Goal: Task Accomplishment & Management: Use online tool/utility

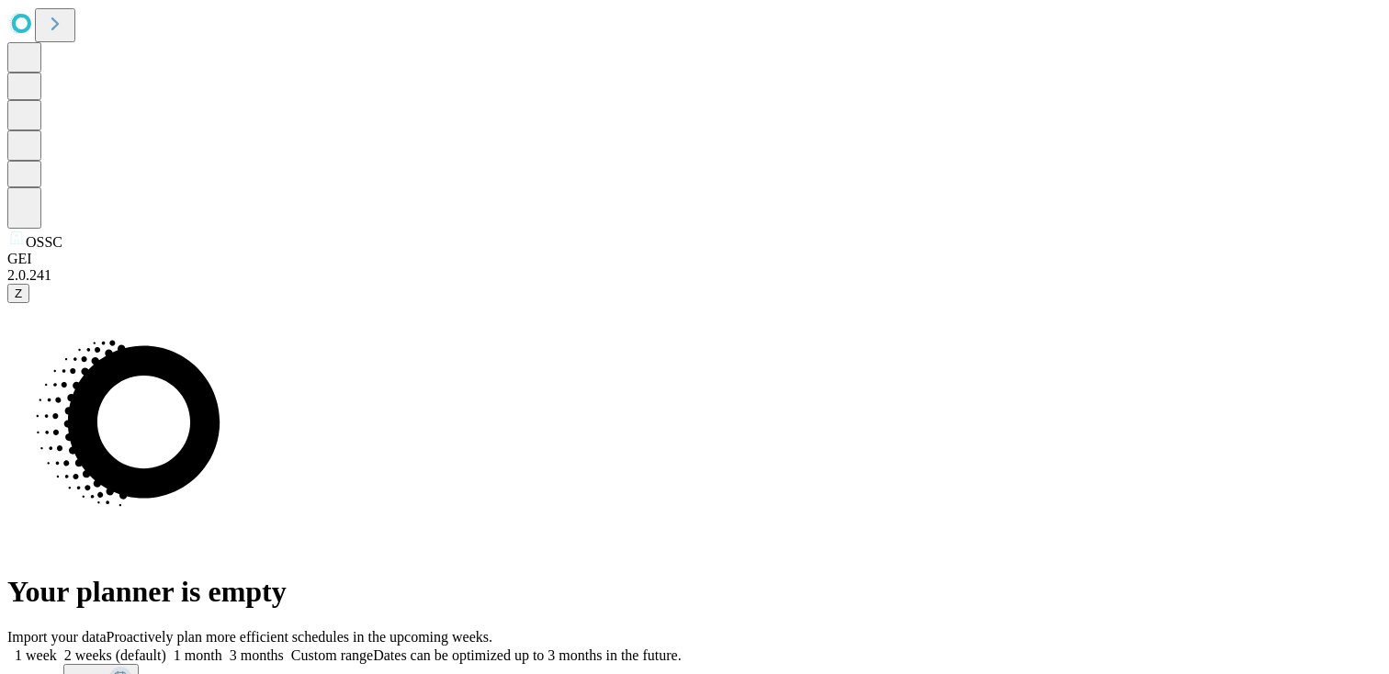
click at [22, 300] on span "Z" at bounding box center [18, 294] width 7 height 14
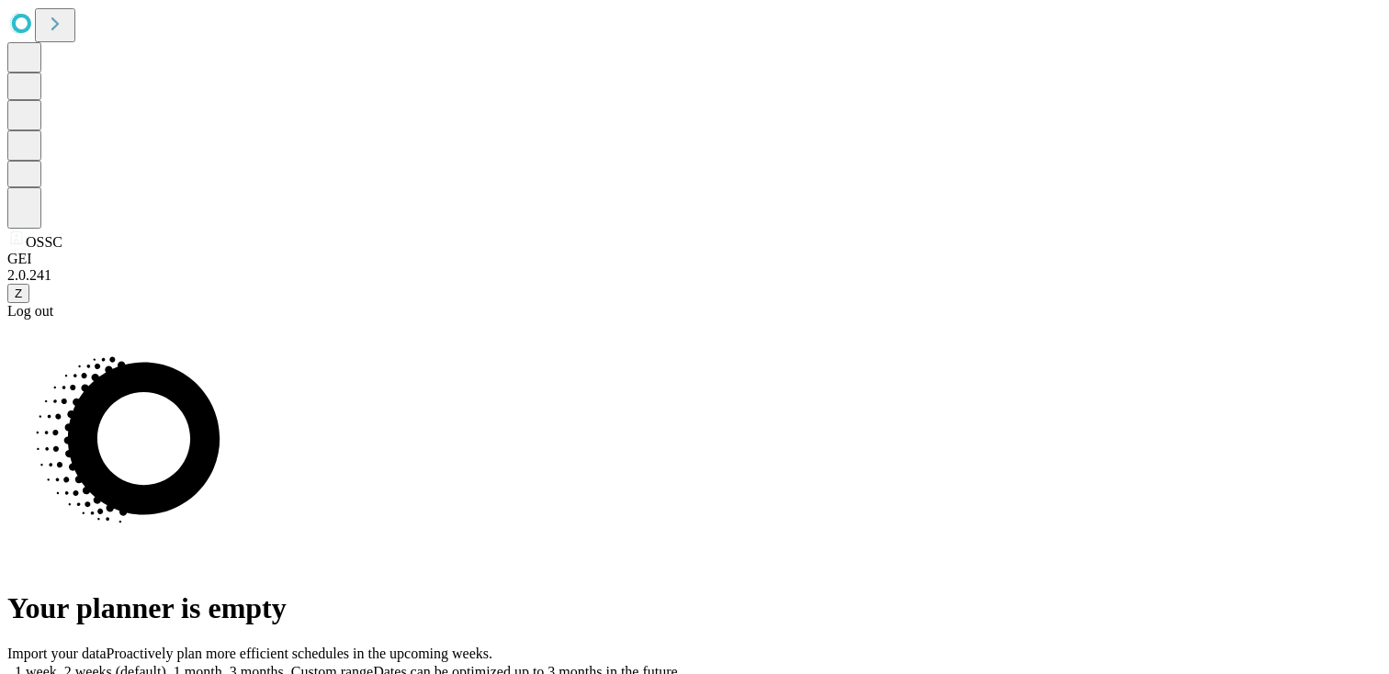
click at [92, 320] on div "Log out" at bounding box center [694, 311] width 1375 height 17
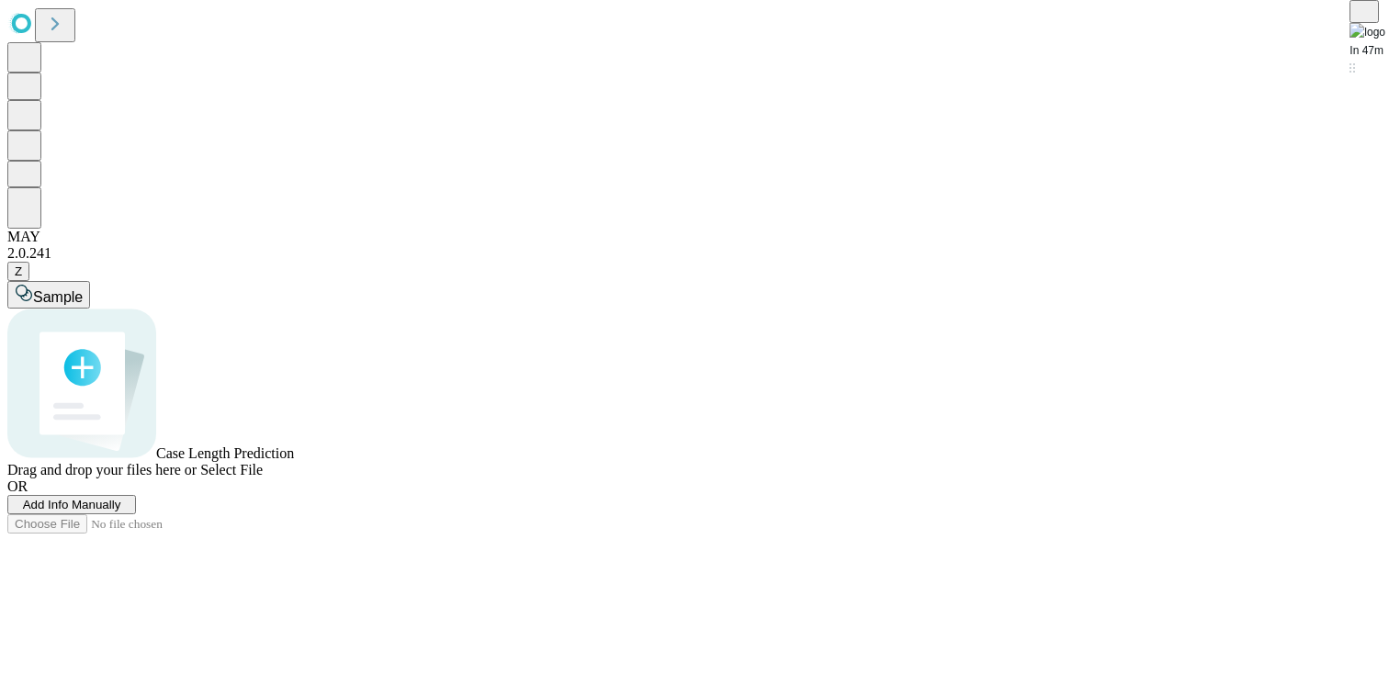
click at [22, 278] on span "Z" at bounding box center [18, 272] width 7 height 14
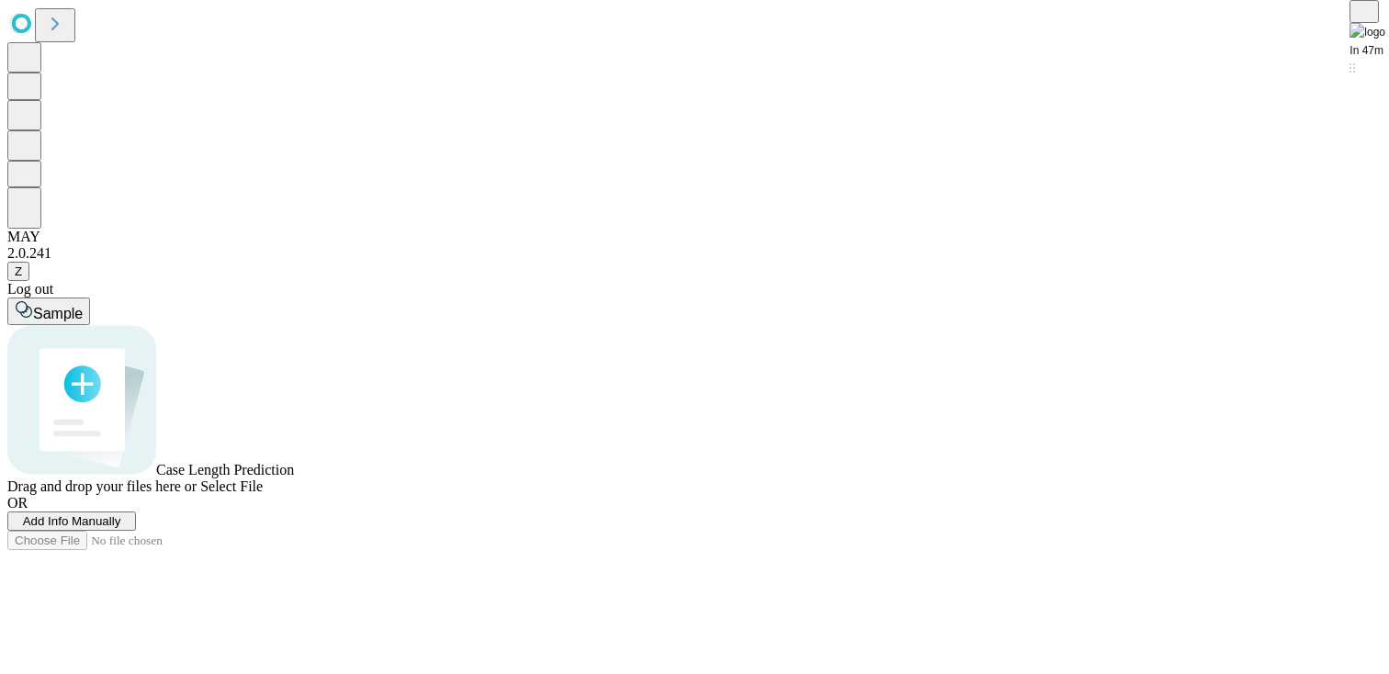
click at [96, 298] on div "Log out" at bounding box center [694, 289] width 1375 height 17
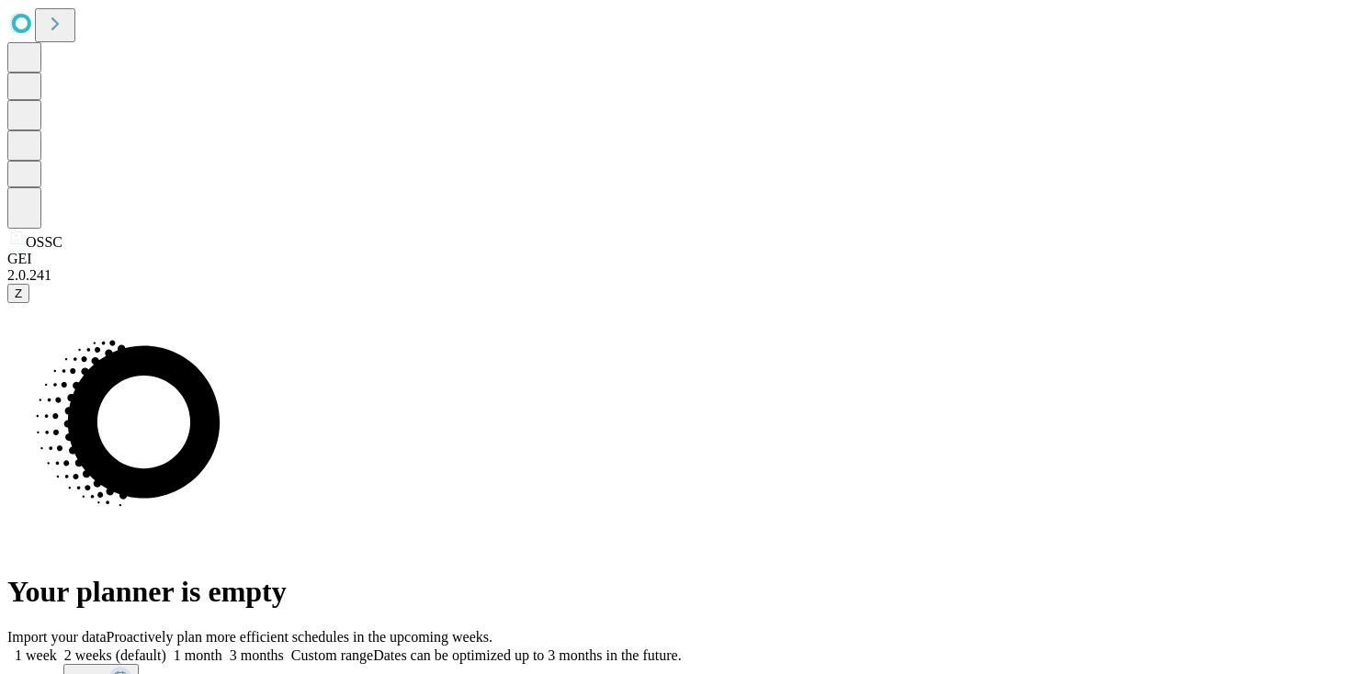
click at [222, 648] on label "1 month" at bounding box center [194, 656] width 56 height 16
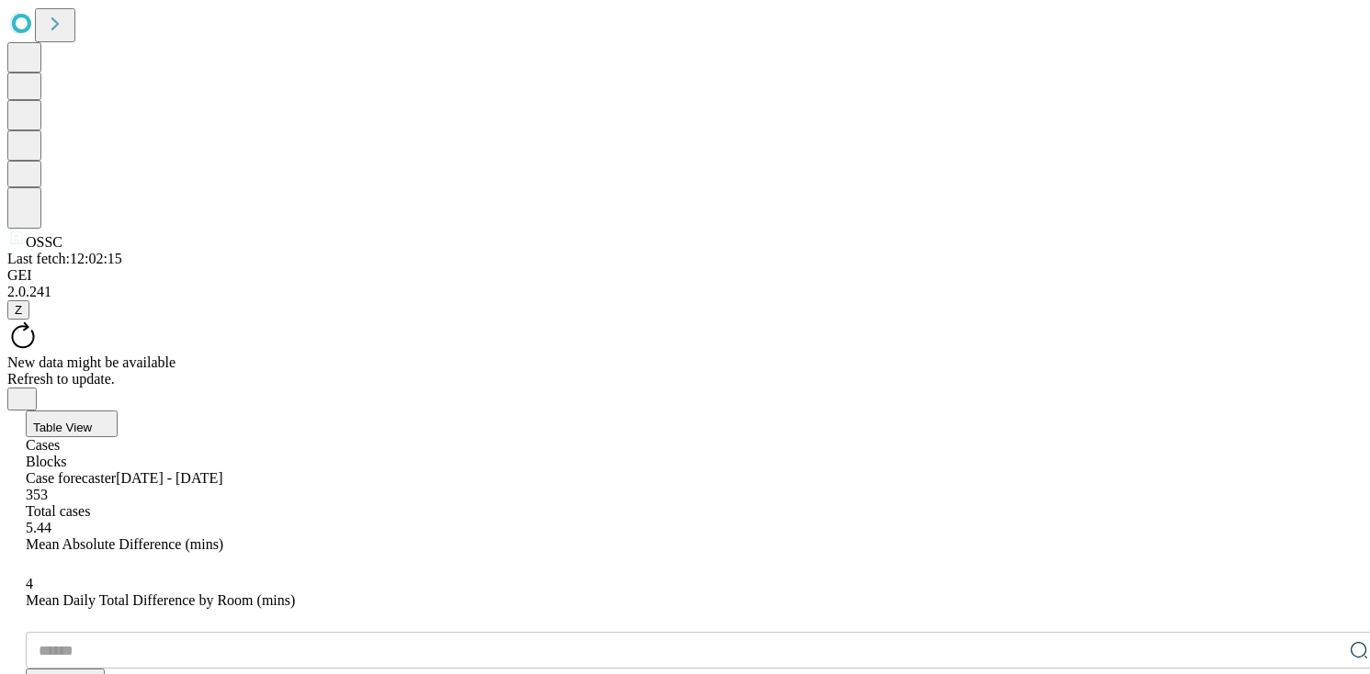
click at [766, 371] on div "Refresh to update." at bounding box center [684, 379] width 1355 height 17
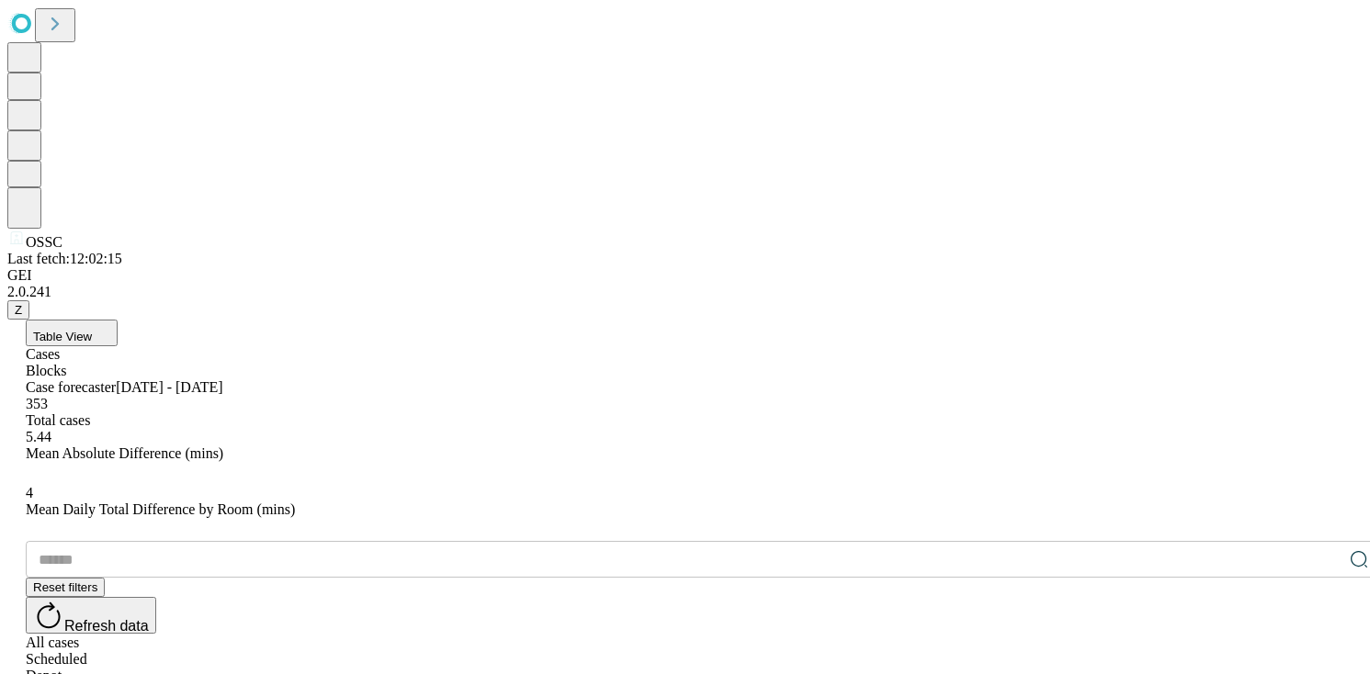
click at [118, 320] on button "Table View" at bounding box center [72, 333] width 92 height 27
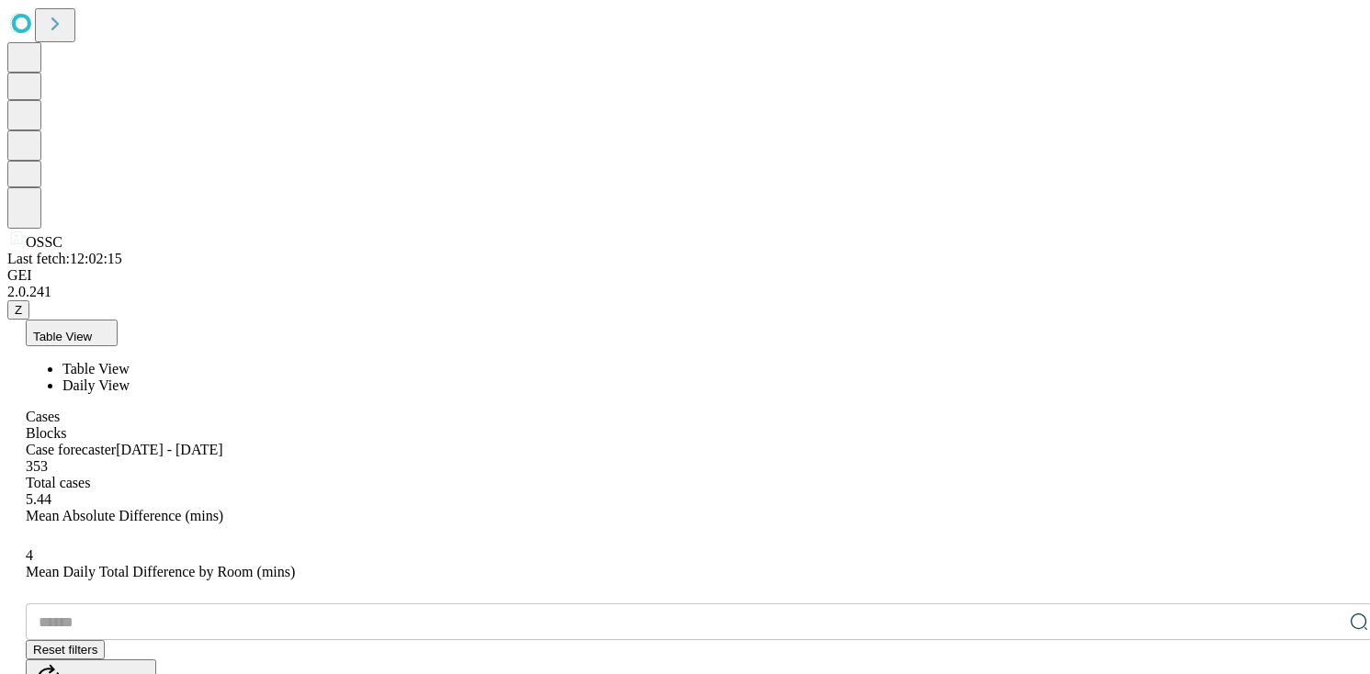
click at [190, 378] on li "Daily View" at bounding box center [721, 386] width 1319 height 17
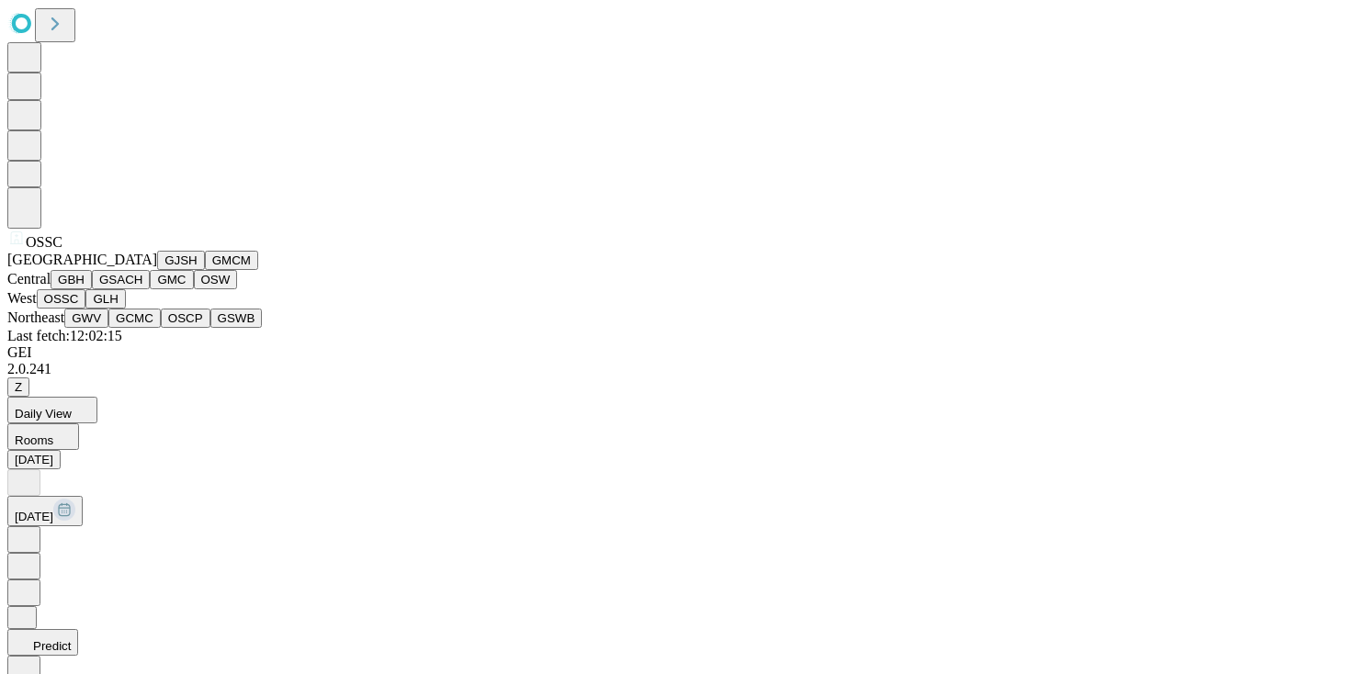
scroll to position [220, 0]
click at [150, 289] on button "GMC" at bounding box center [171, 279] width 43 height 19
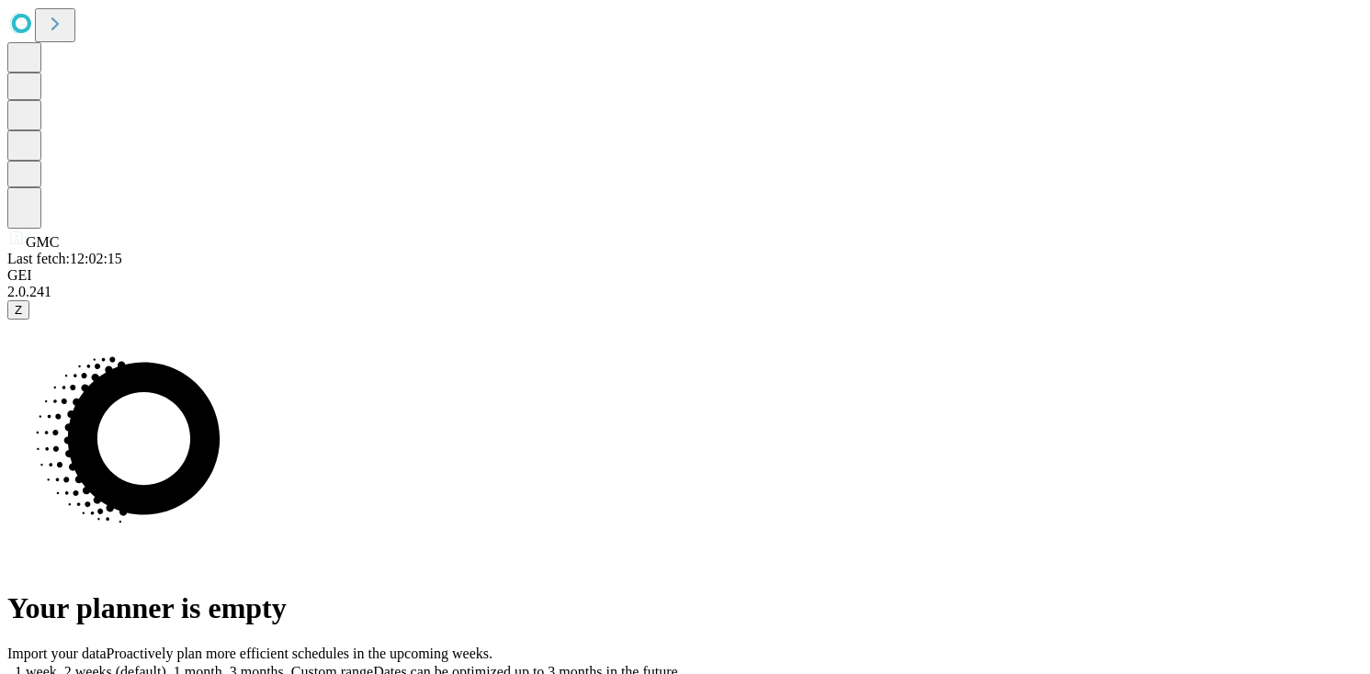
click at [222, 664] on label "1 month" at bounding box center [194, 672] width 56 height 16
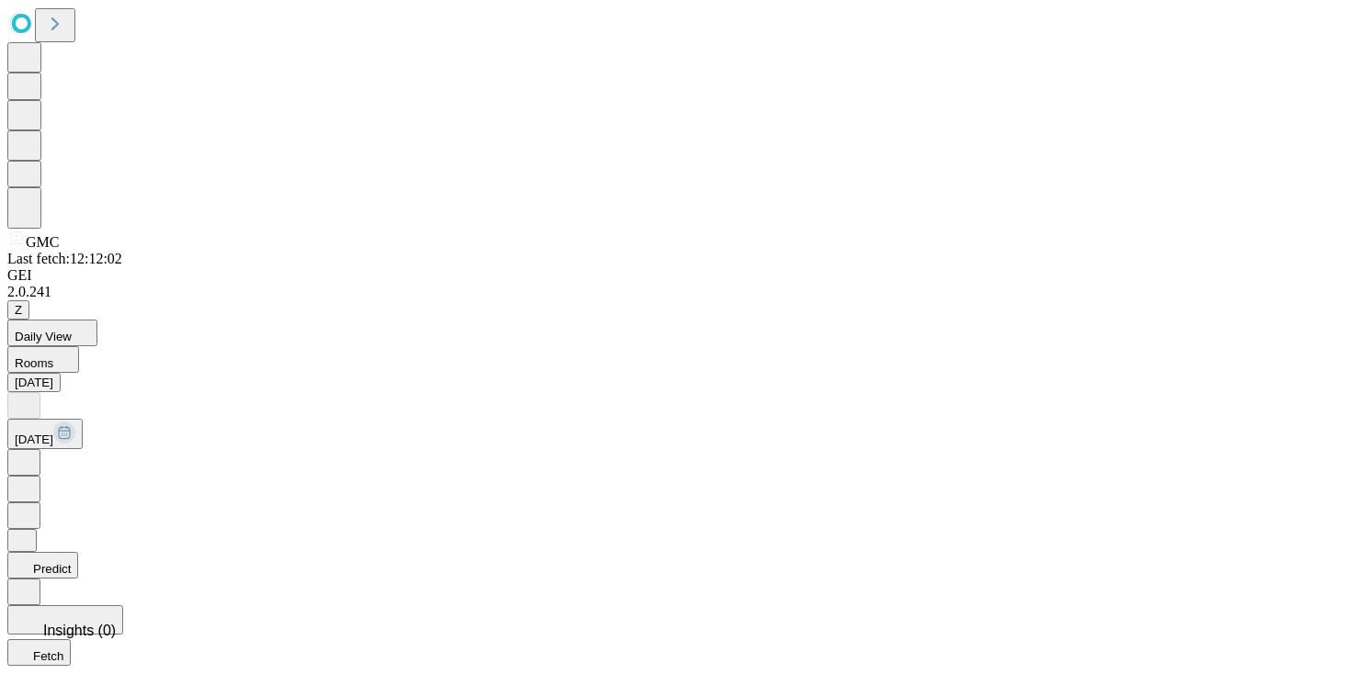
click at [97, 320] on button "Daily View" at bounding box center [52, 333] width 90 height 27
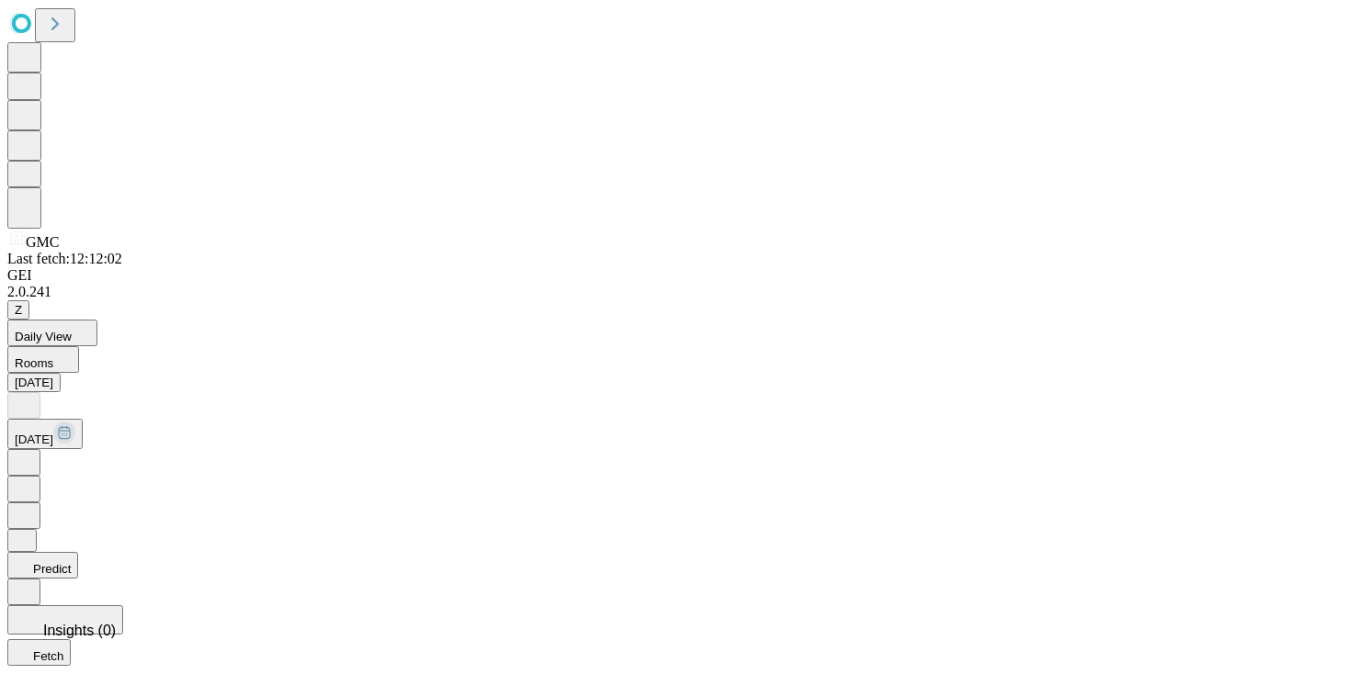
scroll to position [1148, 0]
click at [97, 320] on button "Daily View" at bounding box center [52, 333] width 90 height 27
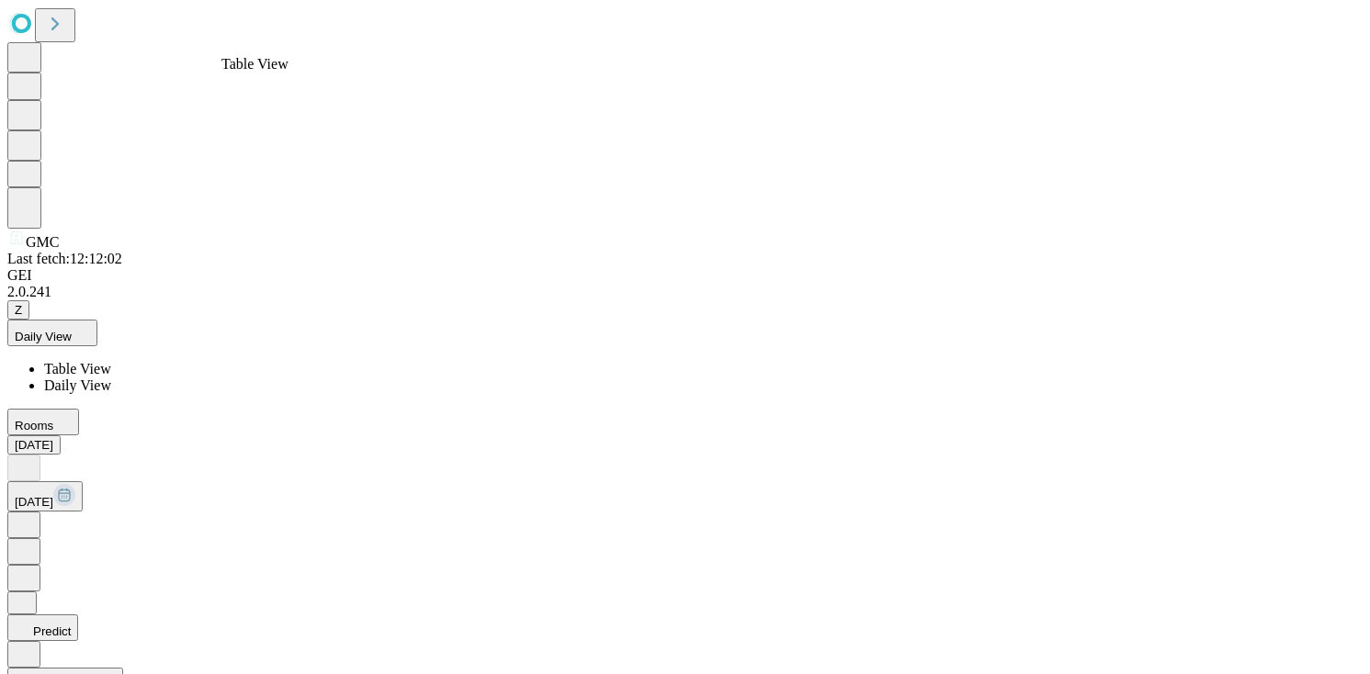
click at [111, 361] on span "Table View" at bounding box center [77, 369] width 67 height 16
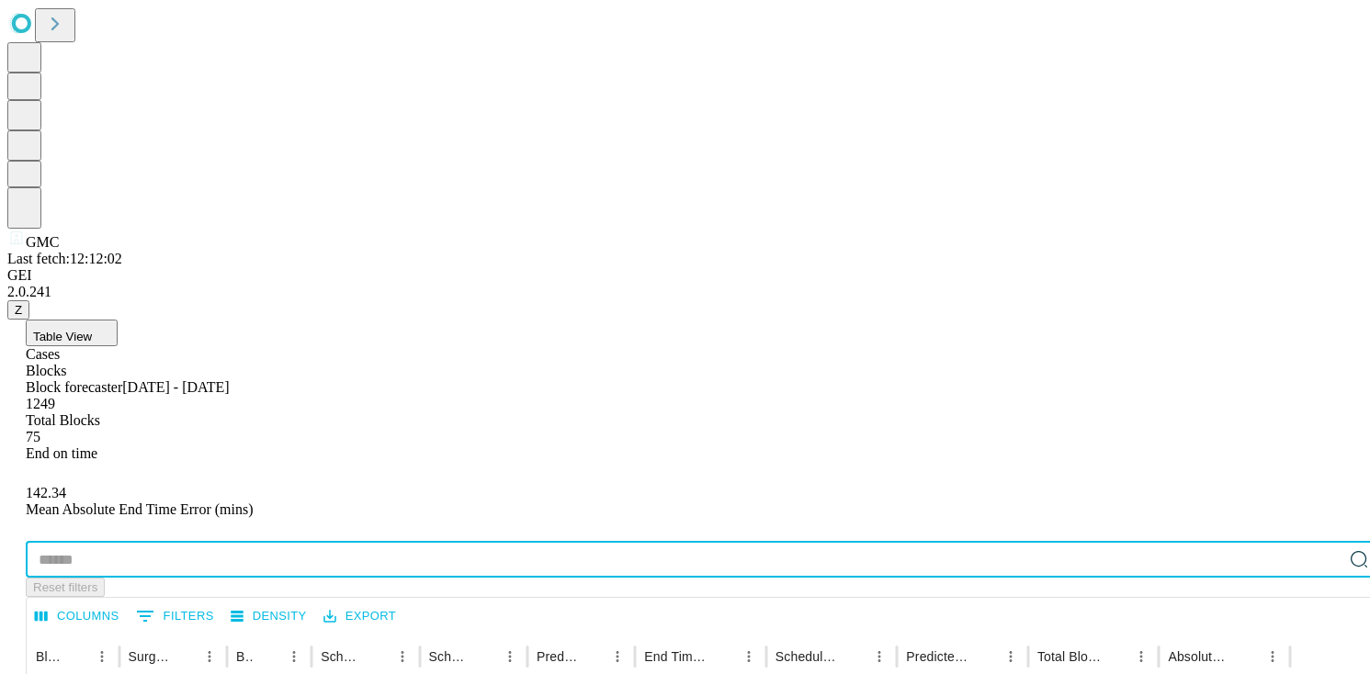
click at [202, 541] on input "text" at bounding box center [684, 559] width 1317 height 37
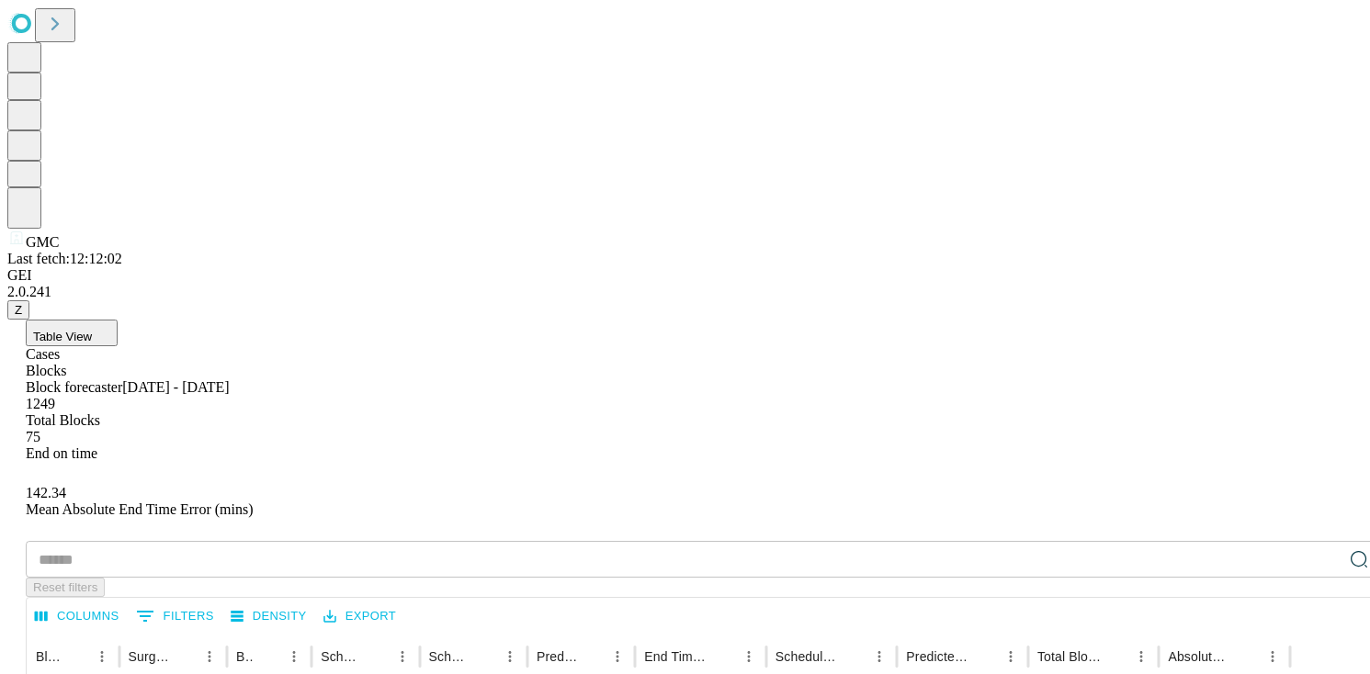
click at [113, 346] on div "Cases" at bounding box center [703, 354] width 1355 height 17
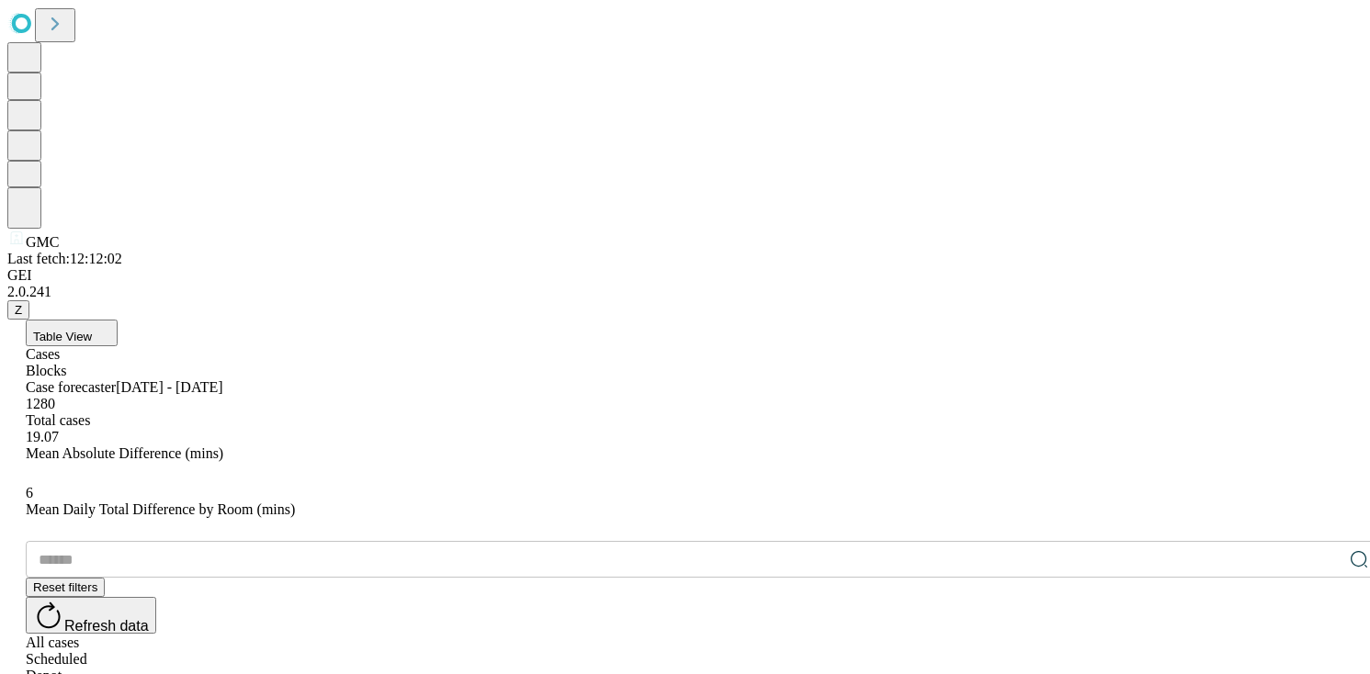
drag, startPoint x: 685, startPoint y: 376, endPoint x: 867, endPoint y: 363, distance: 182.4
drag, startPoint x: 779, startPoint y: 370, endPoint x: 669, endPoint y: 372, distance: 110.3
drag, startPoint x: 890, startPoint y: 367, endPoint x: 1018, endPoint y: 381, distance: 128.6
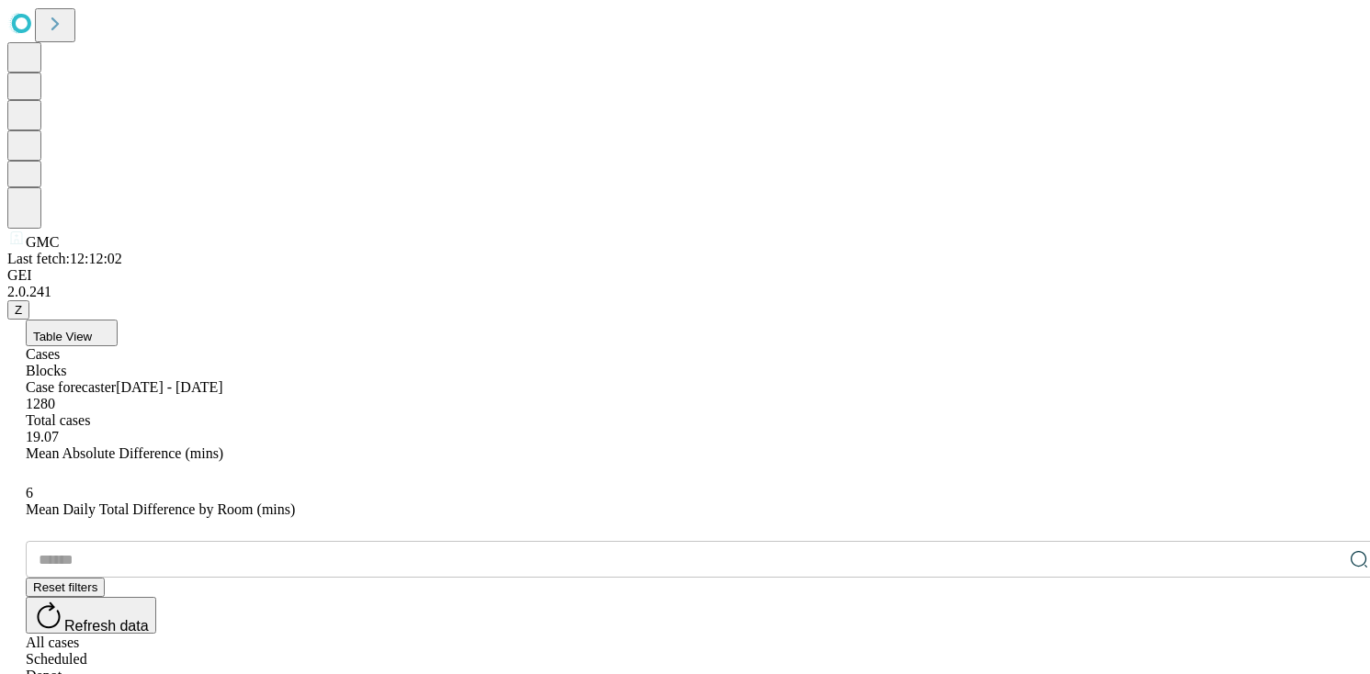
drag, startPoint x: 727, startPoint y: 372, endPoint x: 898, endPoint y: 370, distance: 170.9
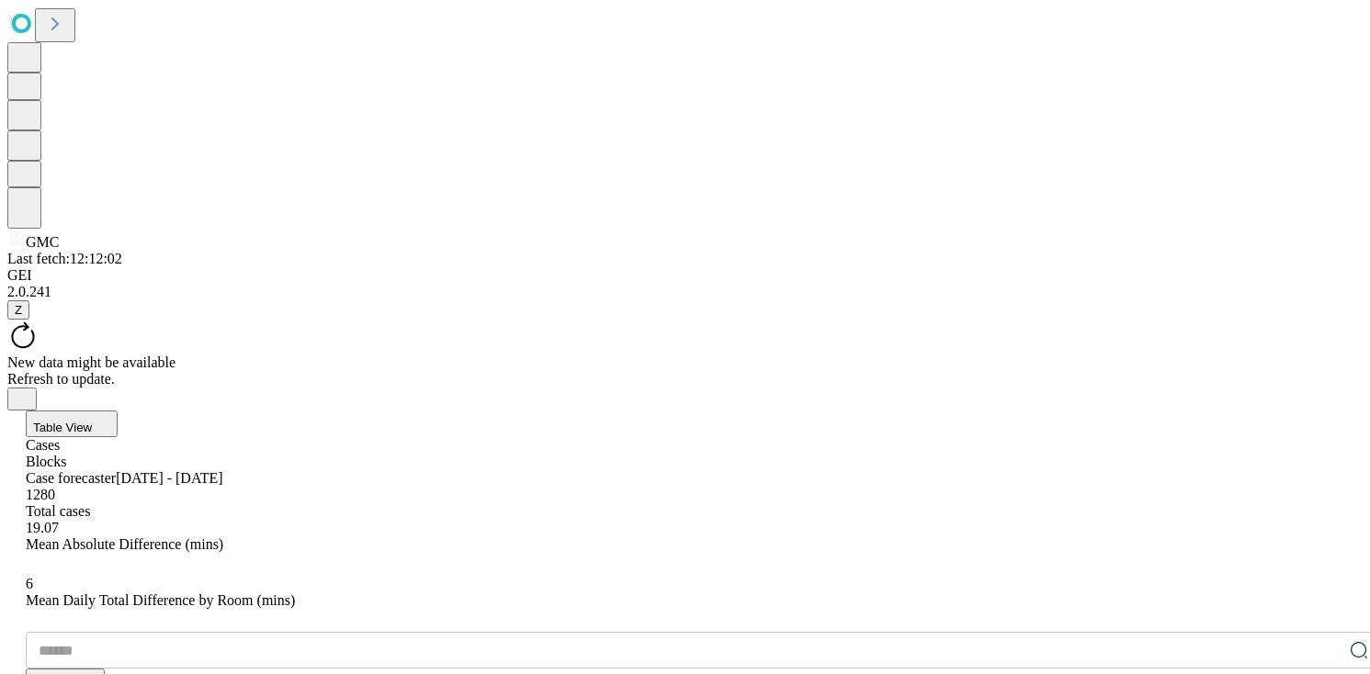
click at [118, 411] on button "Table View" at bounding box center [72, 424] width 92 height 27
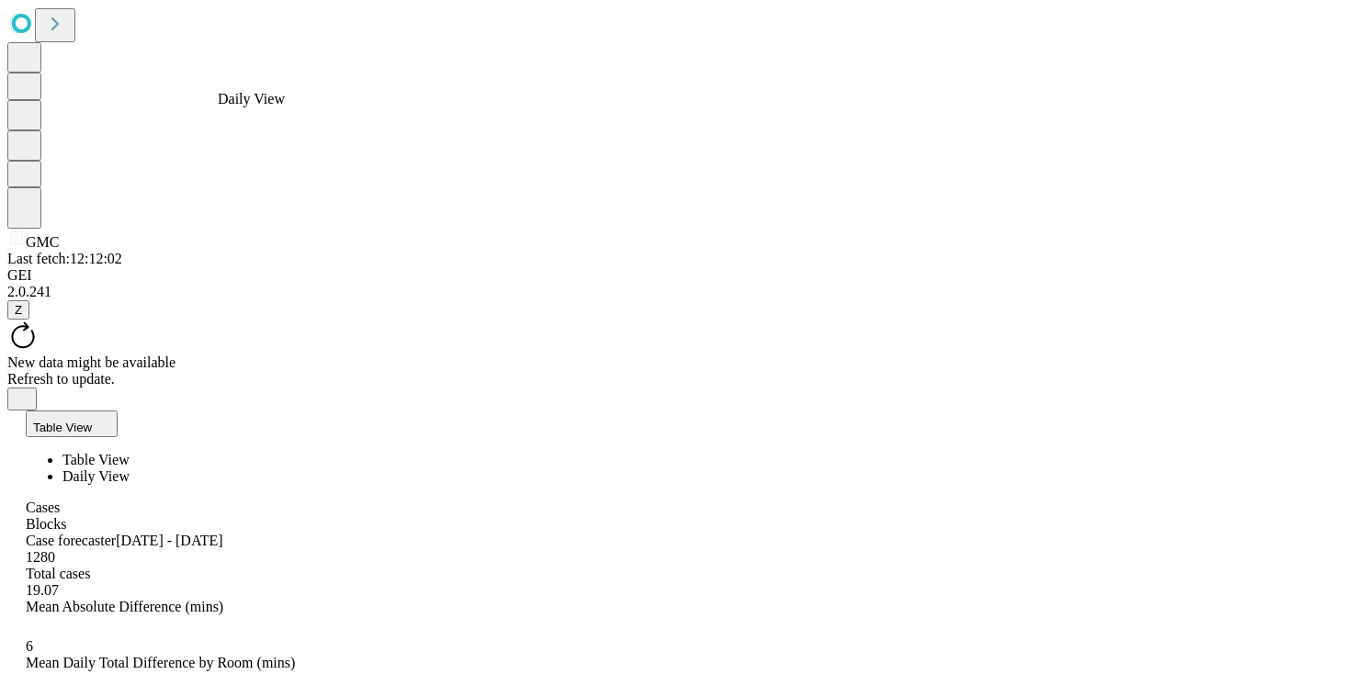
click at [130, 469] on span "Daily View" at bounding box center [95, 477] width 67 height 16
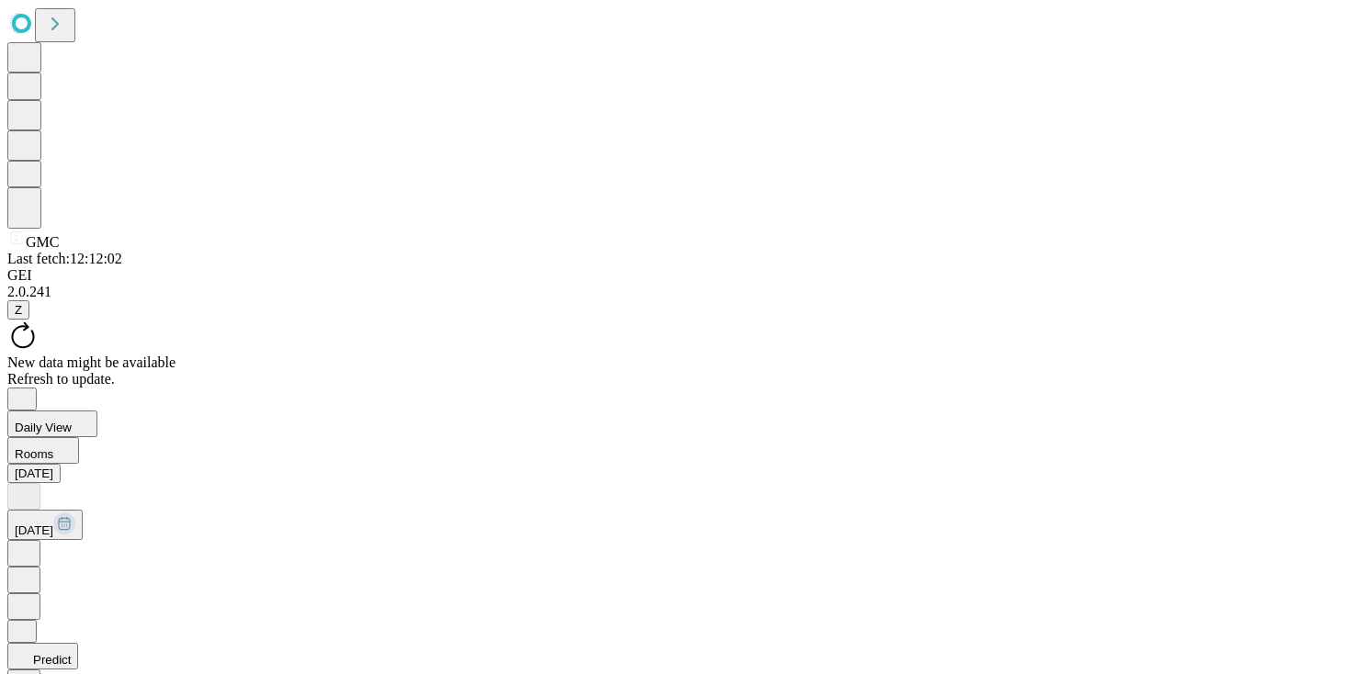
scroll to position [86, 0]
drag, startPoint x: 1194, startPoint y: 346, endPoint x: 1270, endPoint y: 346, distance: 76.3
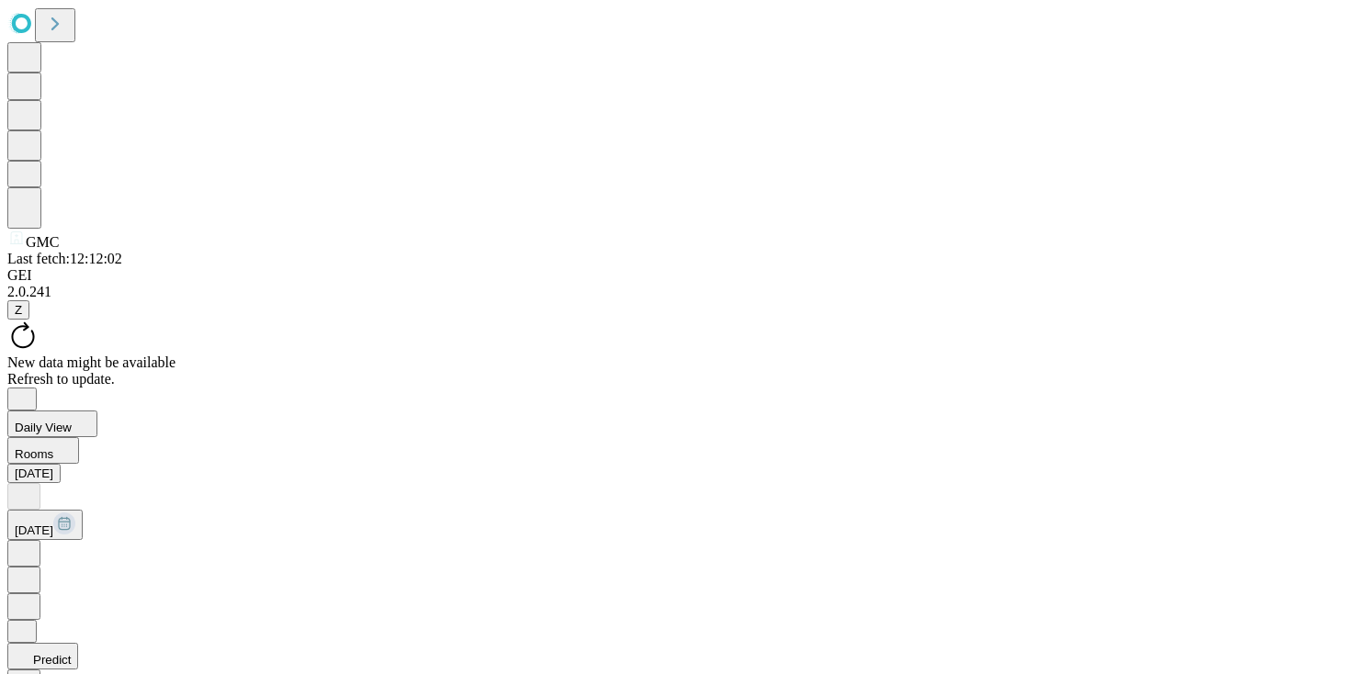
click at [97, 411] on button "Daily View" at bounding box center [52, 424] width 90 height 27
click at [111, 452] on span "Table View" at bounding box center [77, 460] width 67 height 16
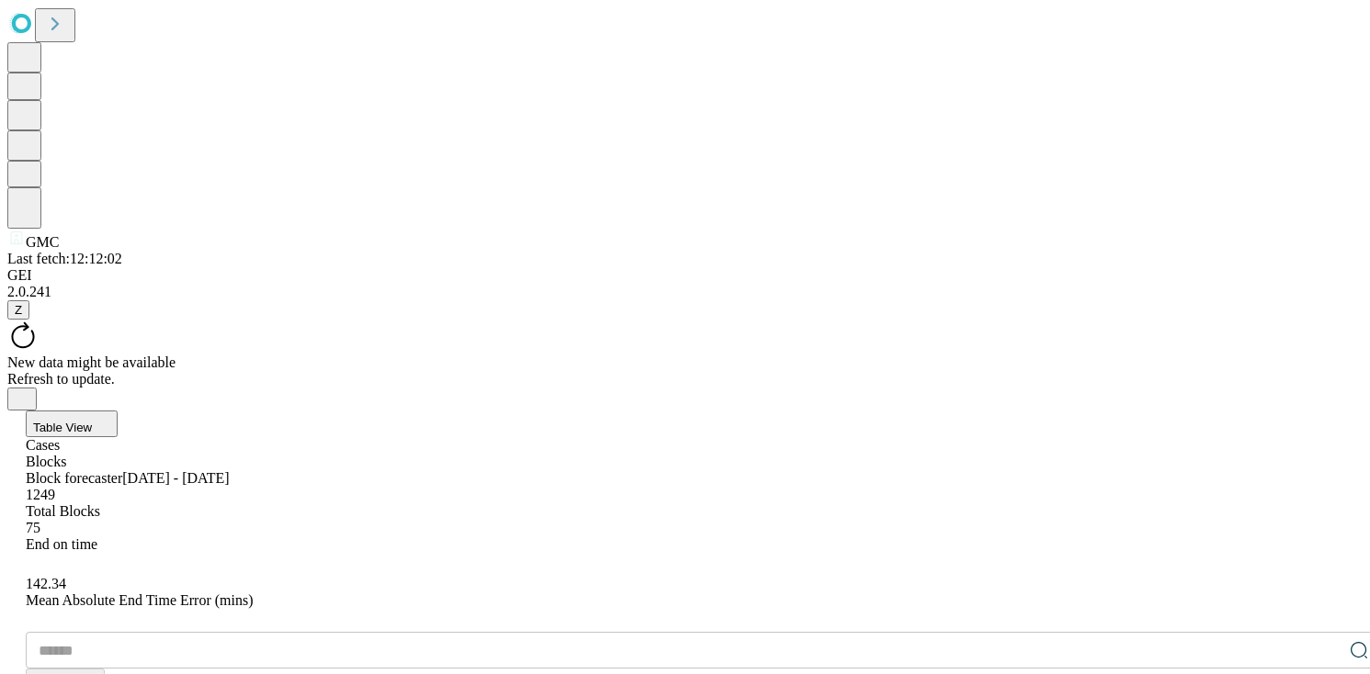
drag, startPoint x: 179, startPoint y: 347, endPoint x: 296, endPoint y: 351, distance: 116.8
click at [117, 437] on div "Cases" at bounding box center [703, 445] width 1355 height 17
click at [186, 454] on div "Blocks" at bounding box center [703, 462] width 1355 height 17
